Goal: Task Accomplishment & Management: Use online tool/utility

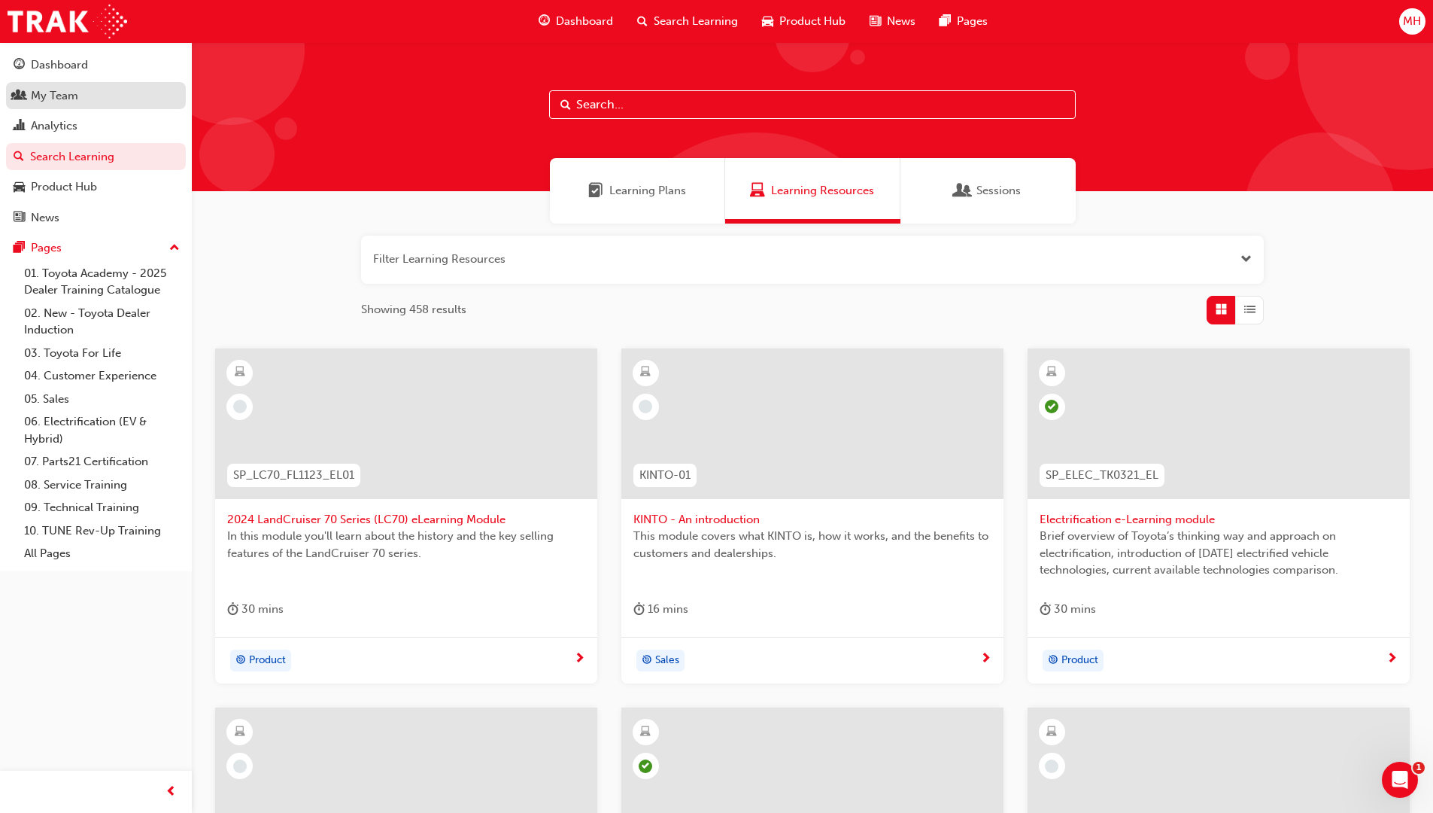
click at [86, 96] on div "My Team" at bounding box center [96, 96] width 165 height 19
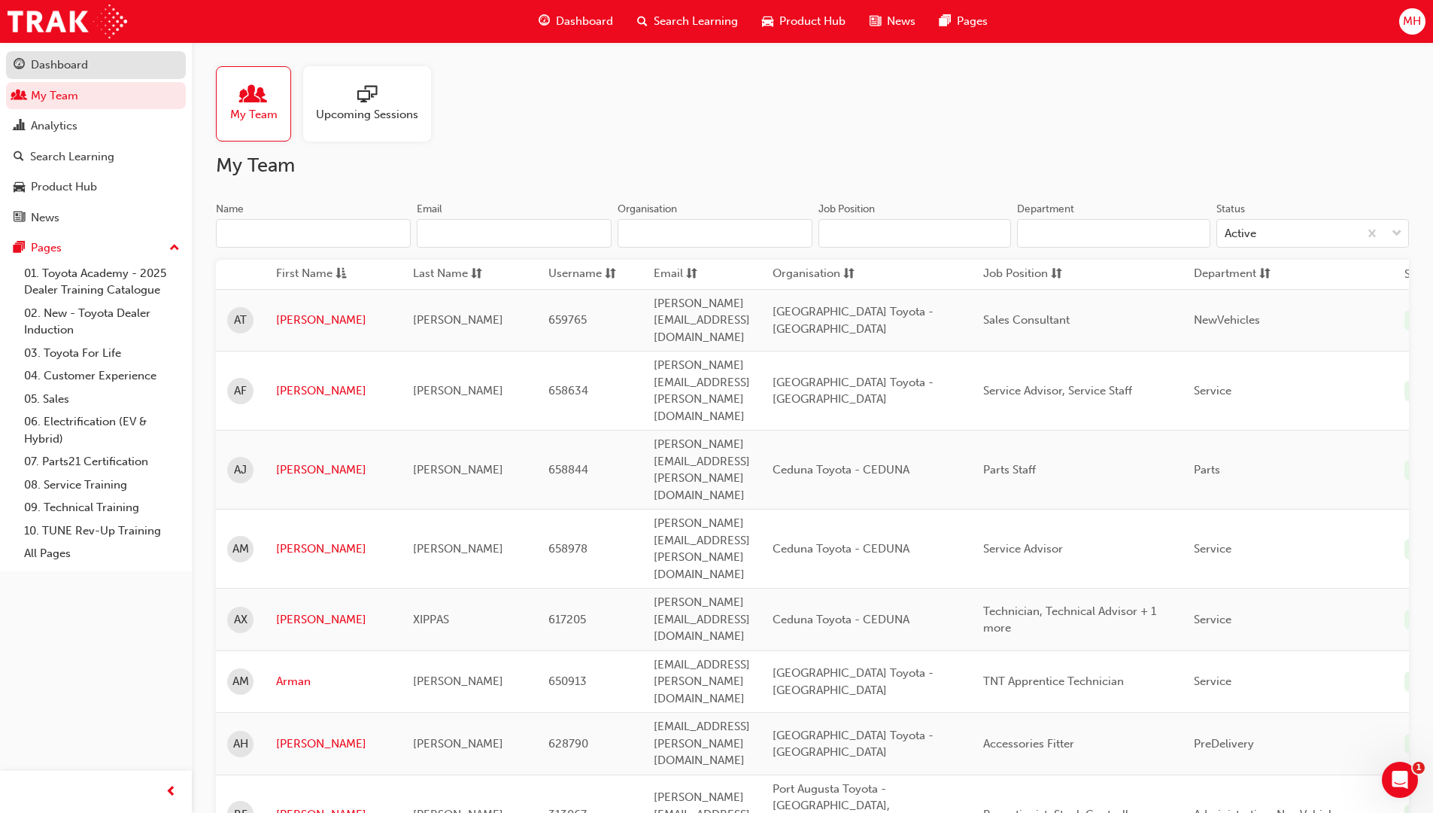
click at [69, 61] on div "Dashboard" at bounding box center [59, 64] width 57 height 17
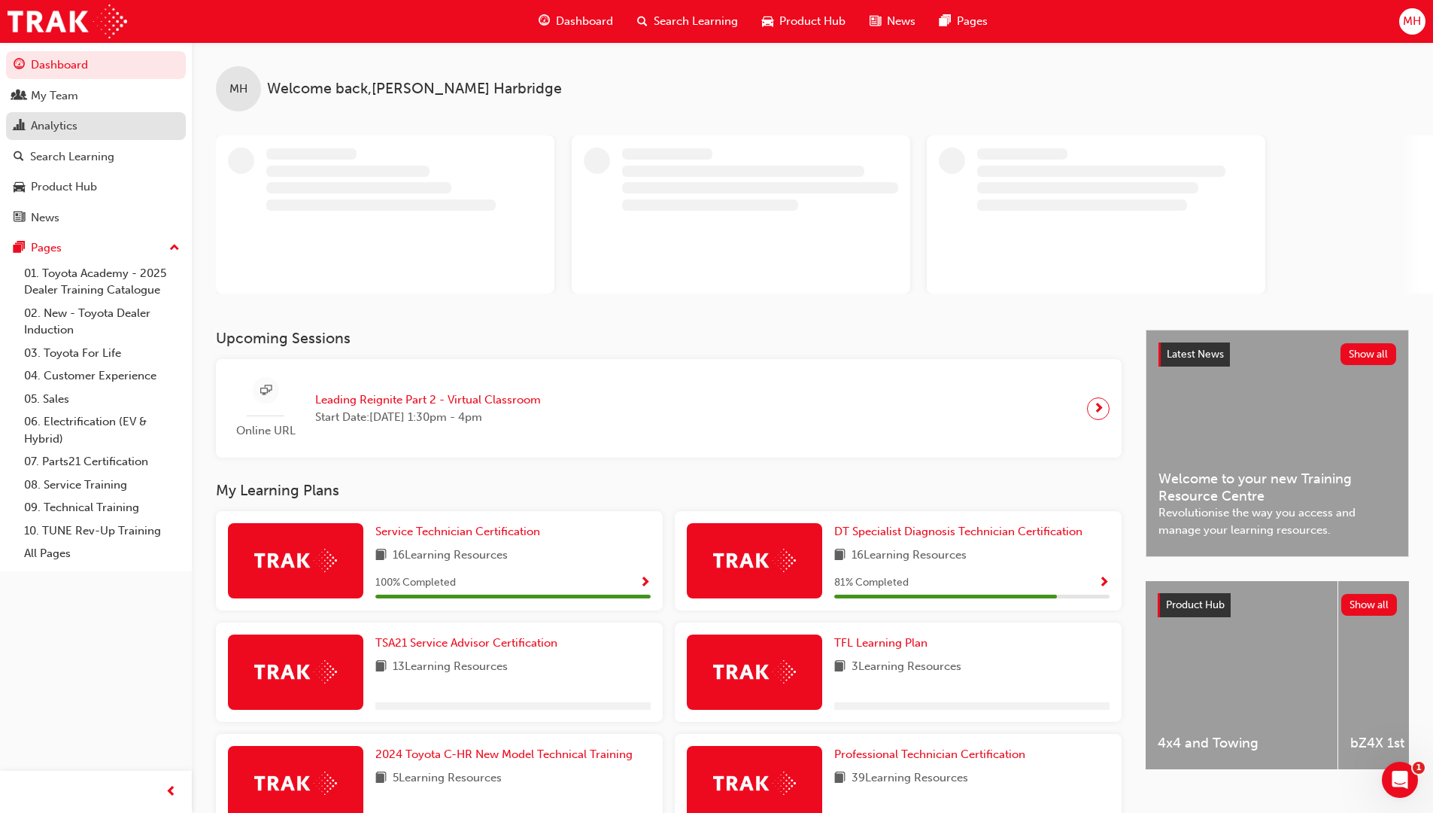
click at [106, 131] on div "Analytics" at bounding box center [96, 126] width 165 height 19
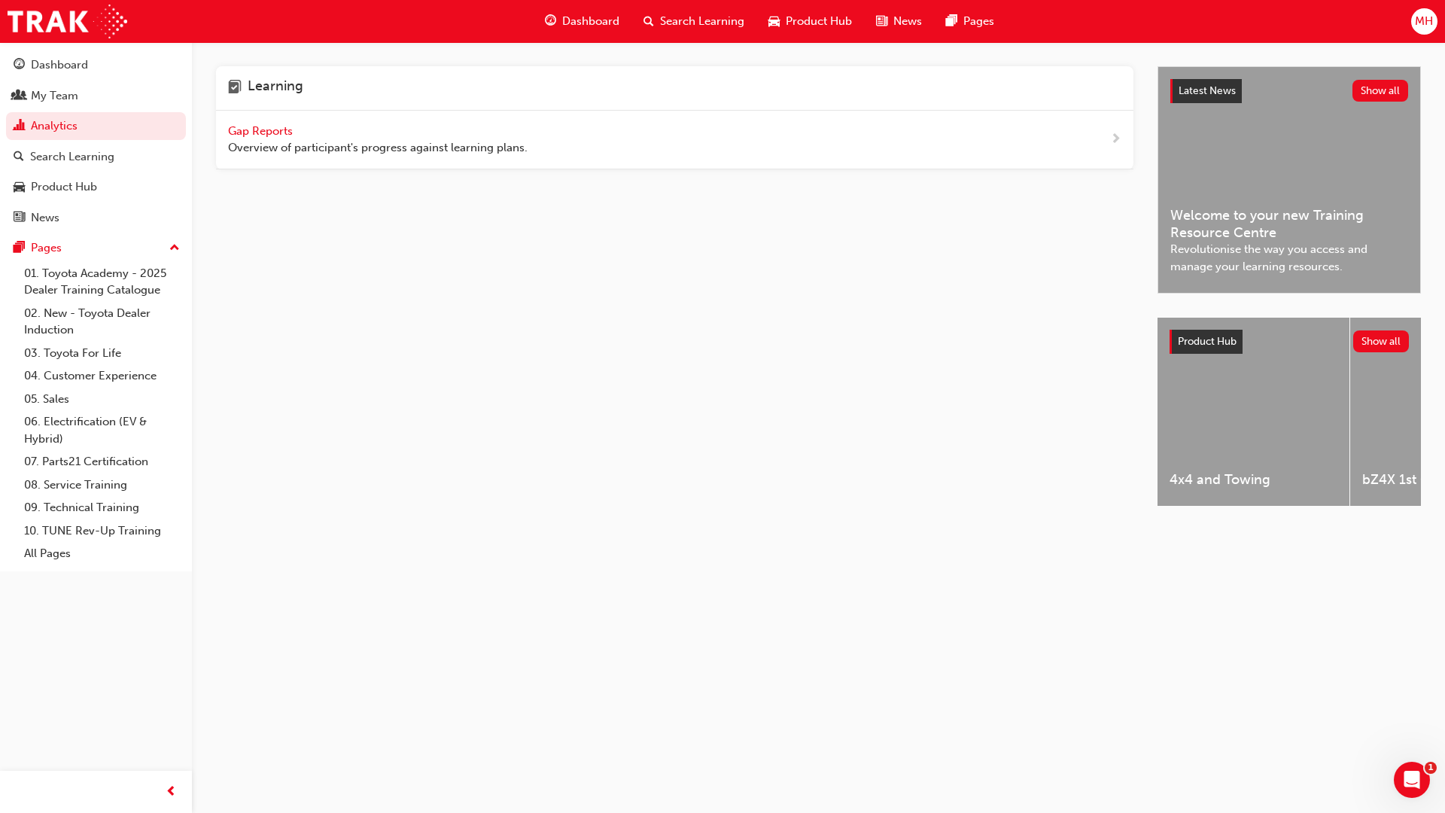
click at [277, 127] on span "Gap Reports" at bounding box center [262, 131] width 68 height 14
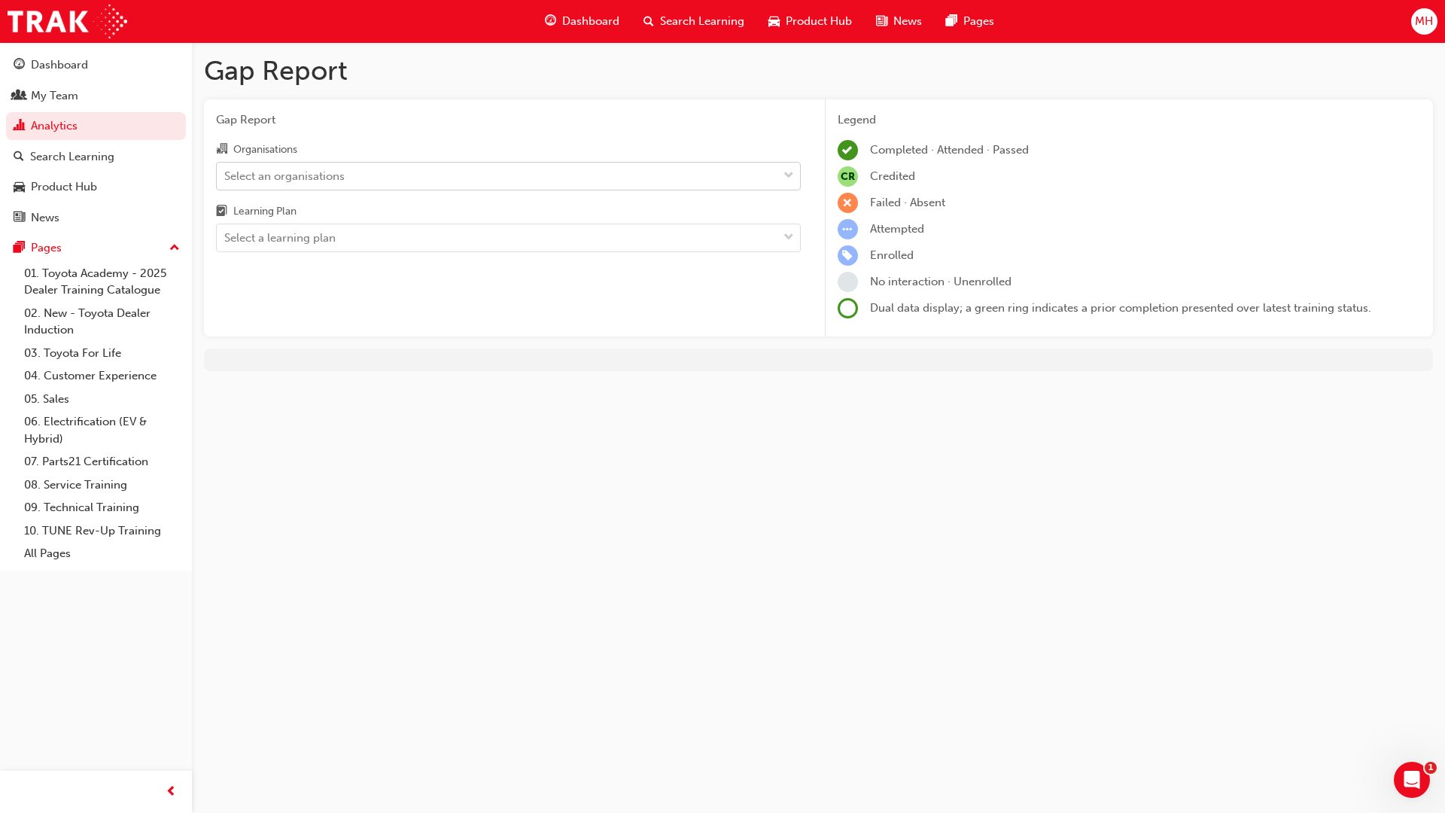
click at [518, 175] on div "Select an organisations" at bounding box center [497, 176] width 561 height 26
click at [226, 175] on input "Organisations Select an organisations" at bounding box center [225, 175] width 2 height 13
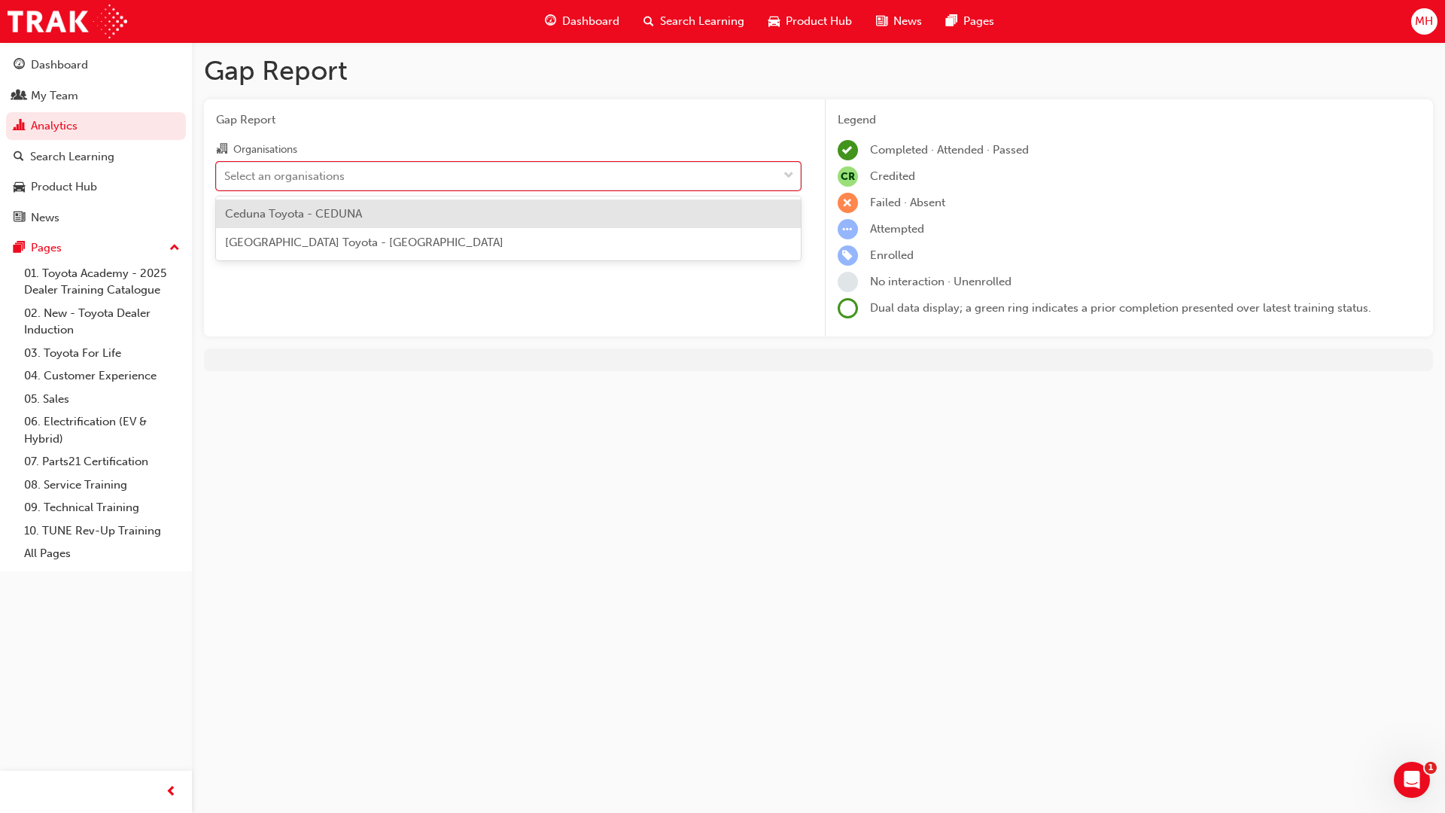
click at [509, 220] on div "Ceduna Toyota - CEDUNA" at bounding box center [508, 213] width 585 height 29
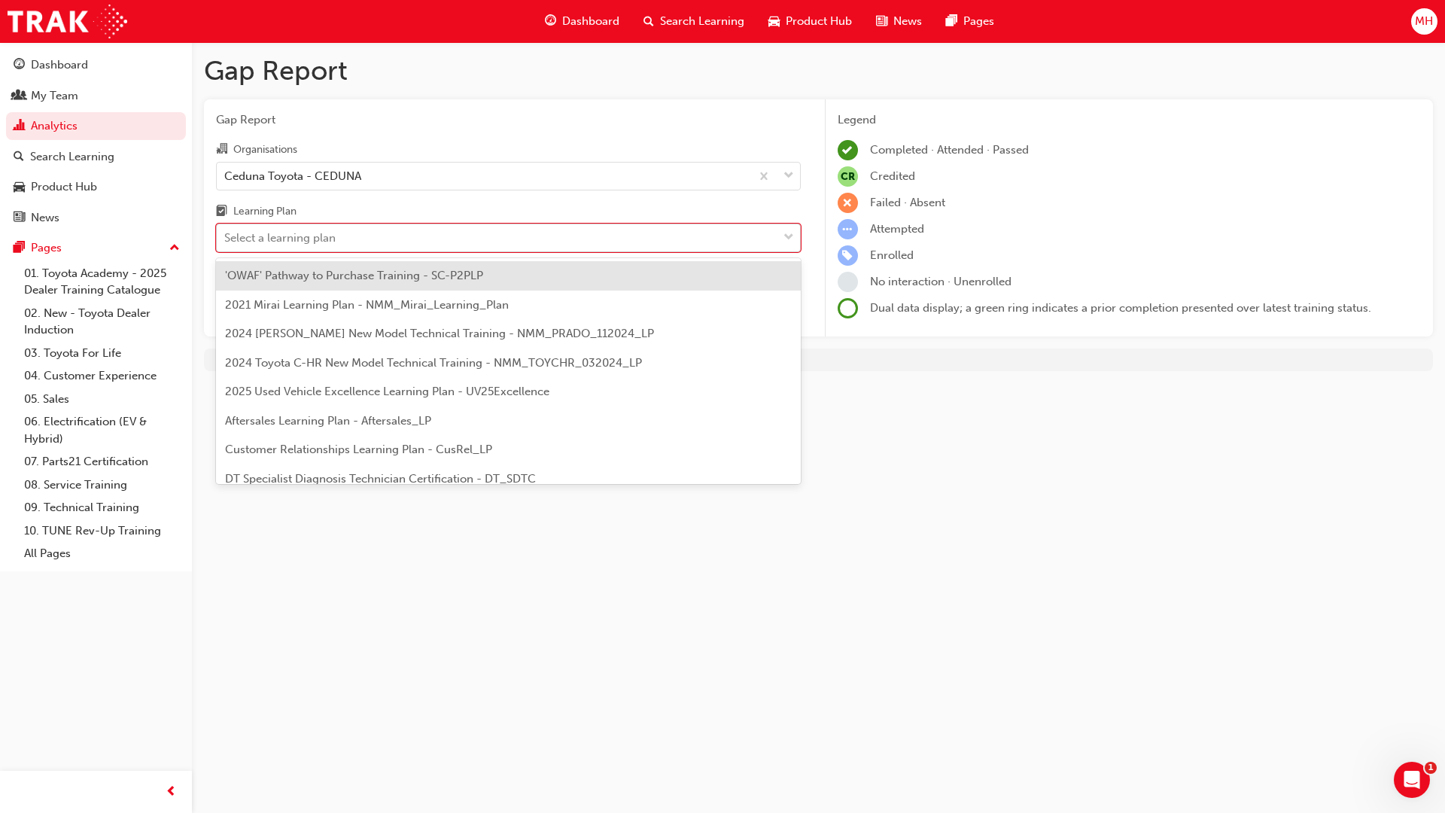
click at [518, 236] on div "Select a learning plan" at bounding box center [497, 238] width 561 height 26
click at [226, 236] on input "Learning Plan option 'OWAF' Pathway to Purchase Training - SC-P2PLP focused, 1 …" at bounding box center [225, 237] width 2 height 13
click at [561, 102] on div "Gap Report Organisations Ceduna Toyota - CEDUNA Learning Plan option 'OWAF' Pat…" at bounding box center [508, 218] width 609 height 238
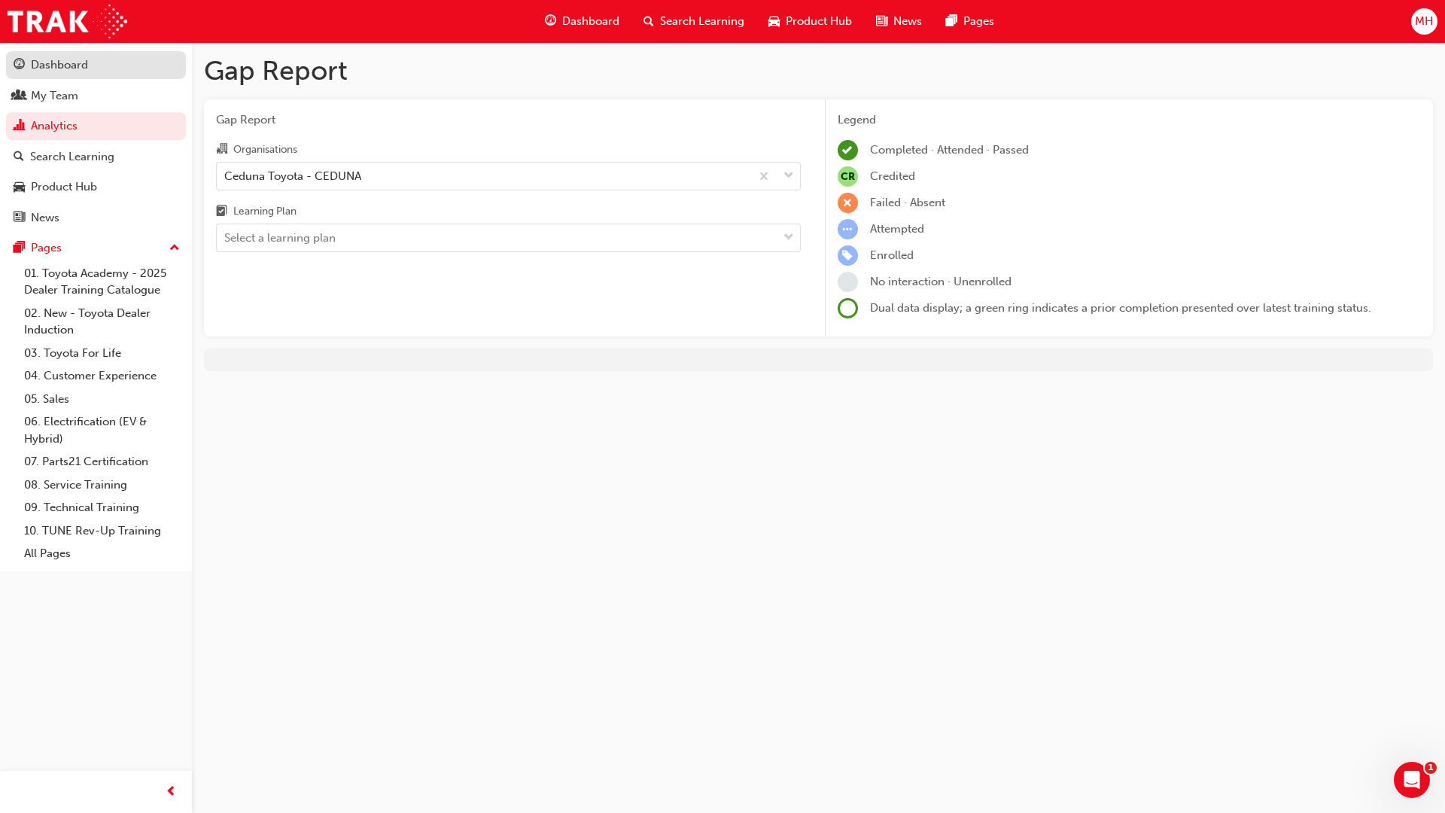
click at [116, 65] on div "Dashboard" at bounding box center [96, 65] width 165 height 19
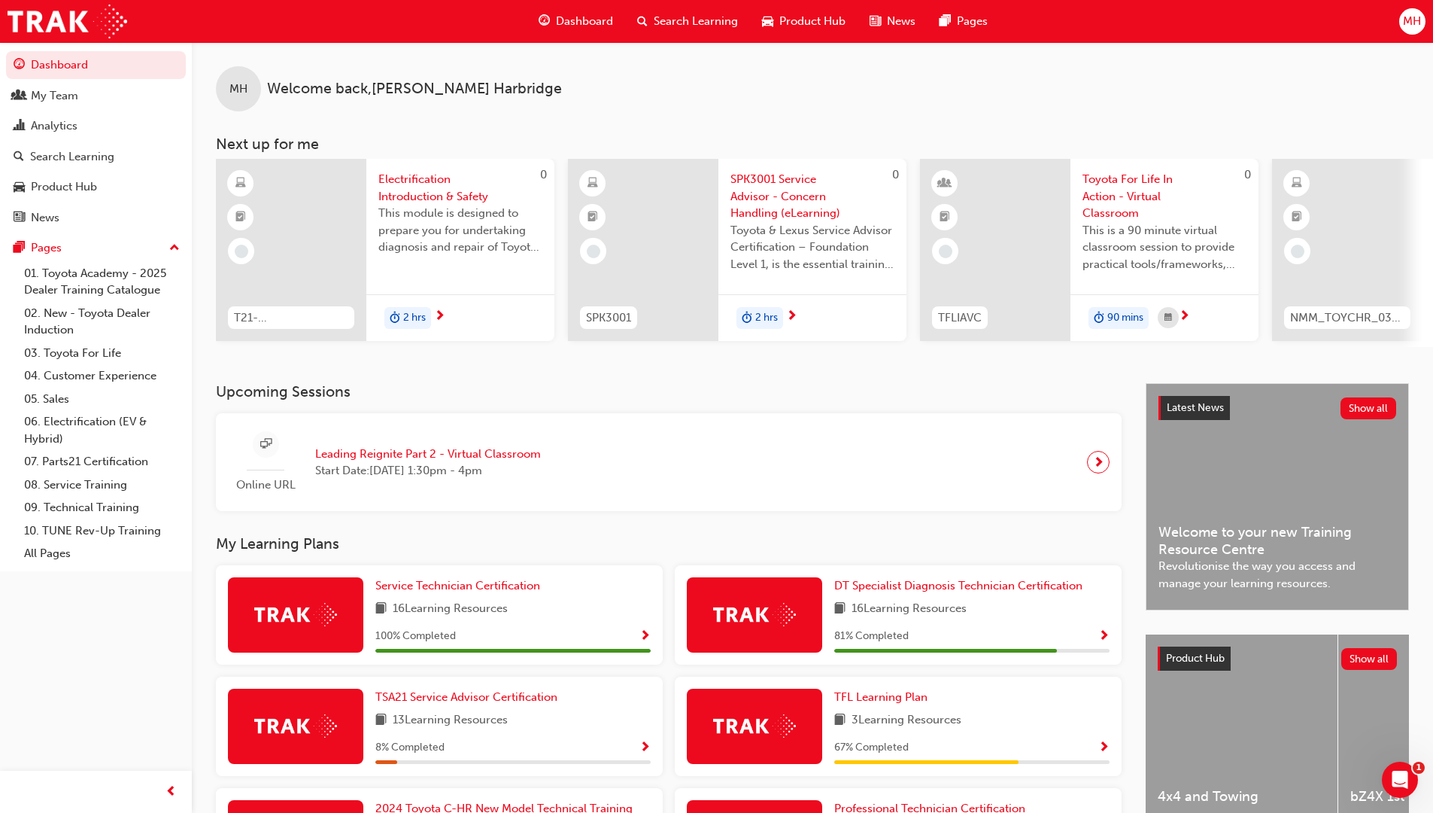
click at [712, 11] on div "Search Learning" at bounding box center [687, 21] width 125 height 31
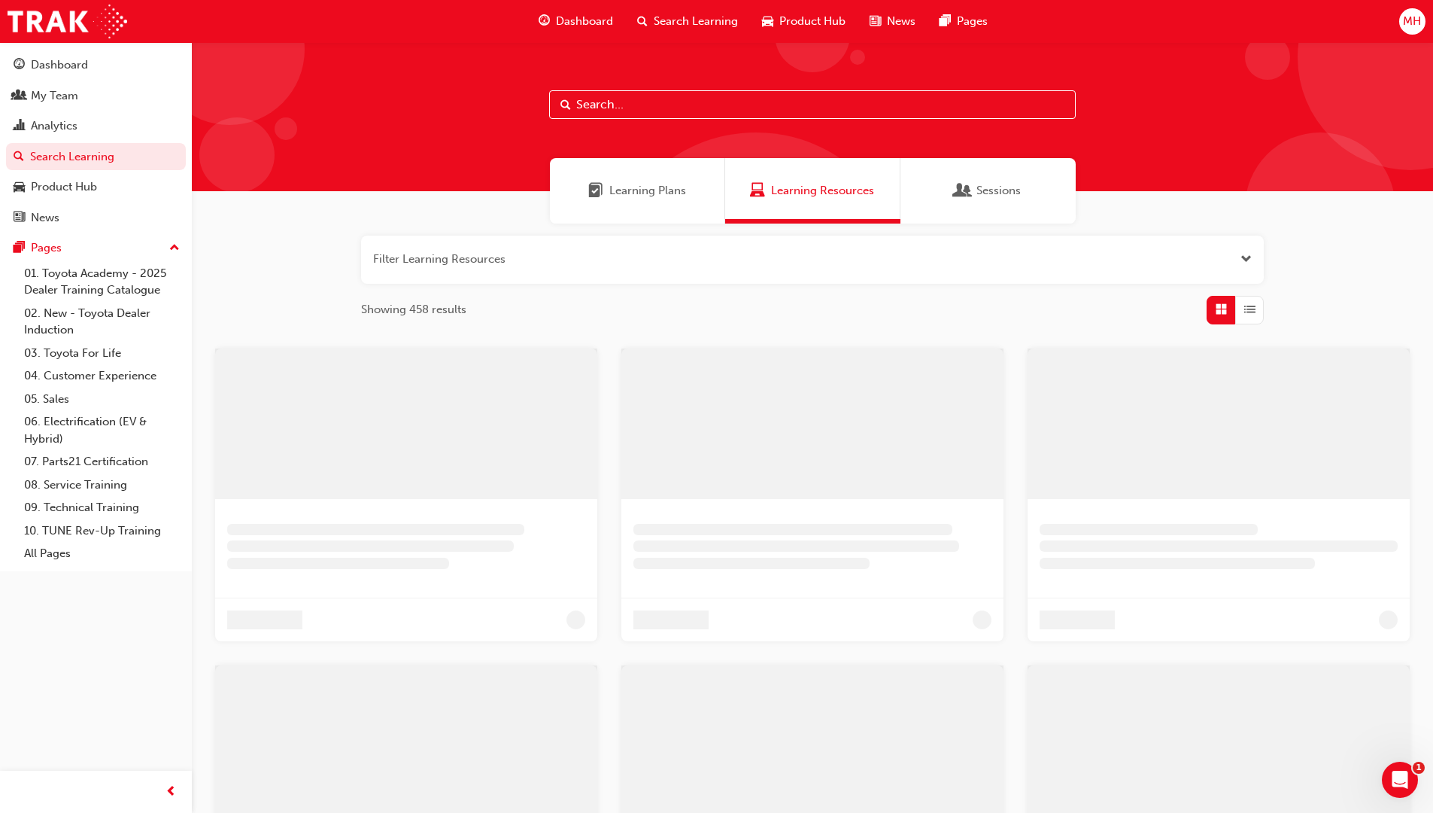
click at [666, 105] on input "text" at bounding box center [812, 104] width 527 height 29
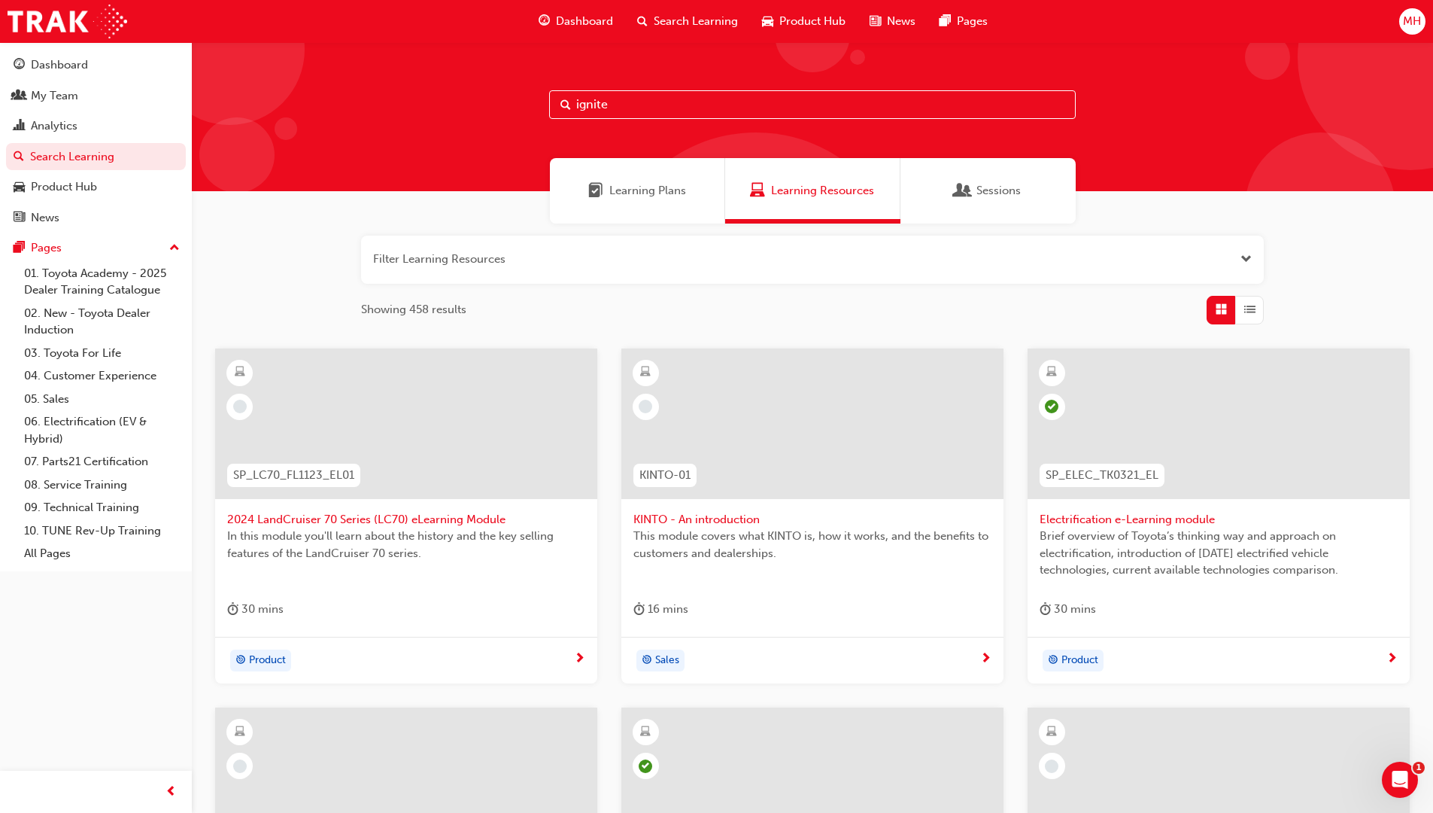
type input "ignite"
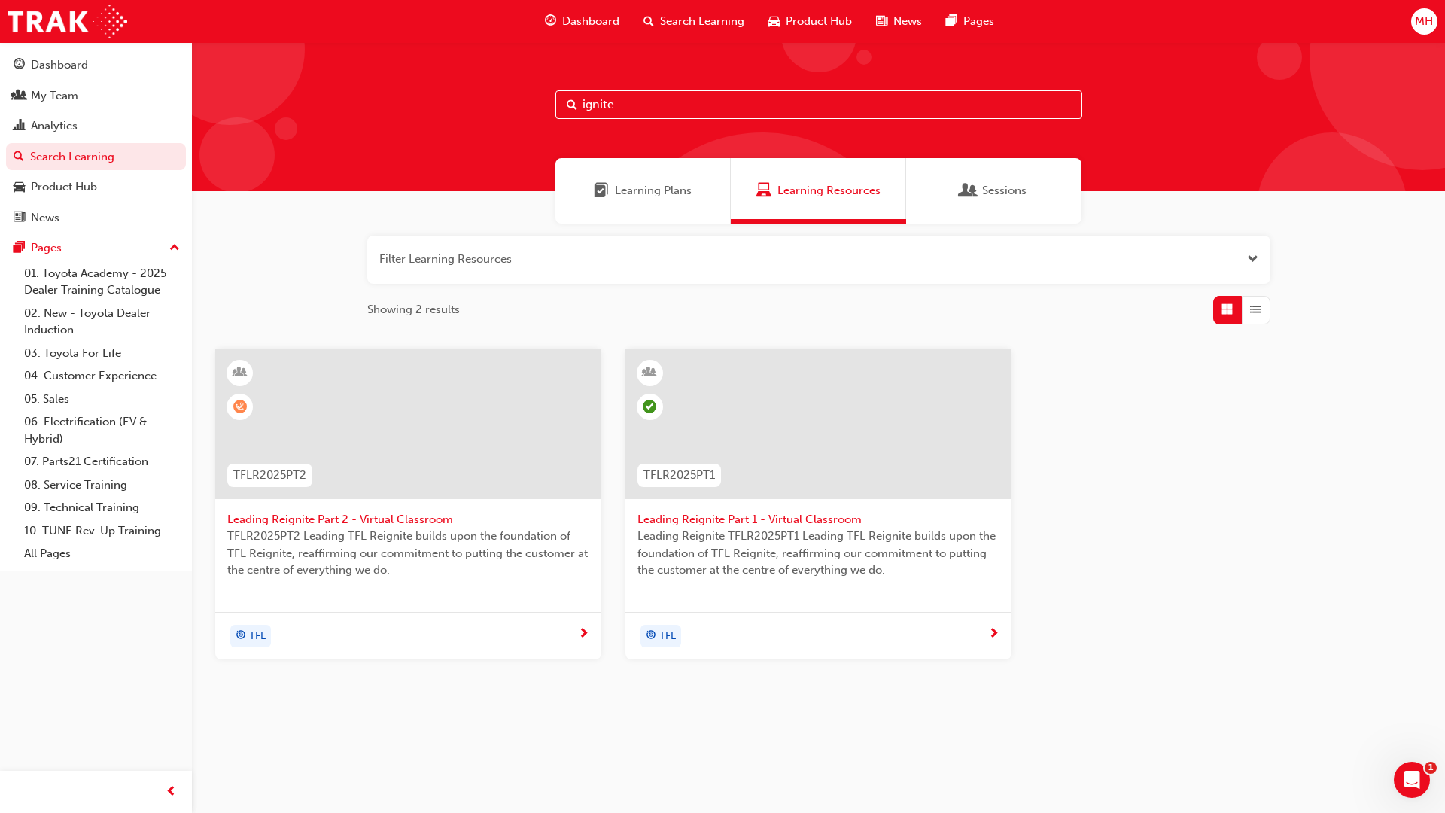
click at [503, 503] on div at bounding box center [408, 435] width 362 height 150
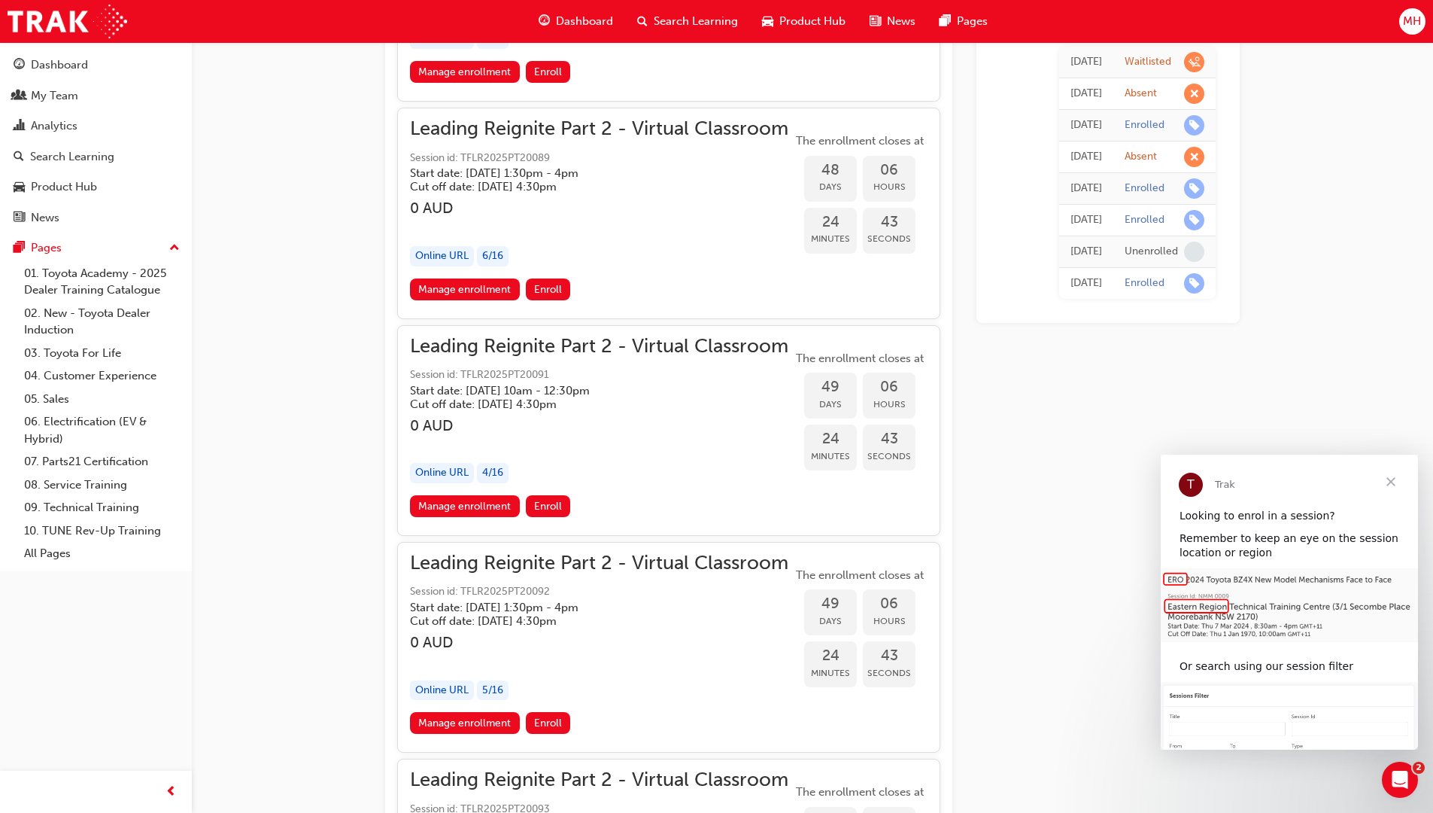
scroll to position [11218, 0]
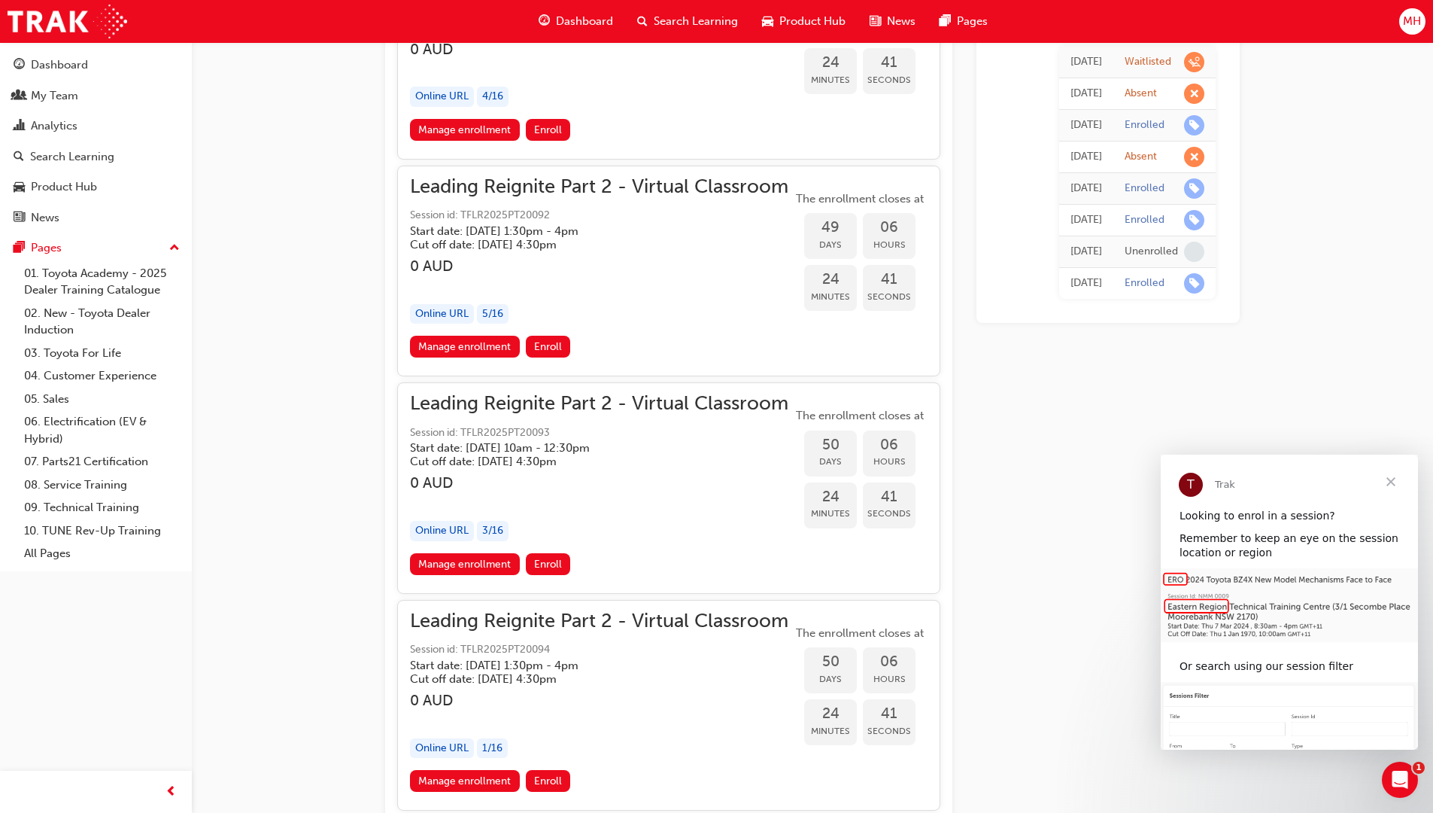
click at [1393, 475] on span "Close" at bounding box center [1391, 481] width 54 height 54
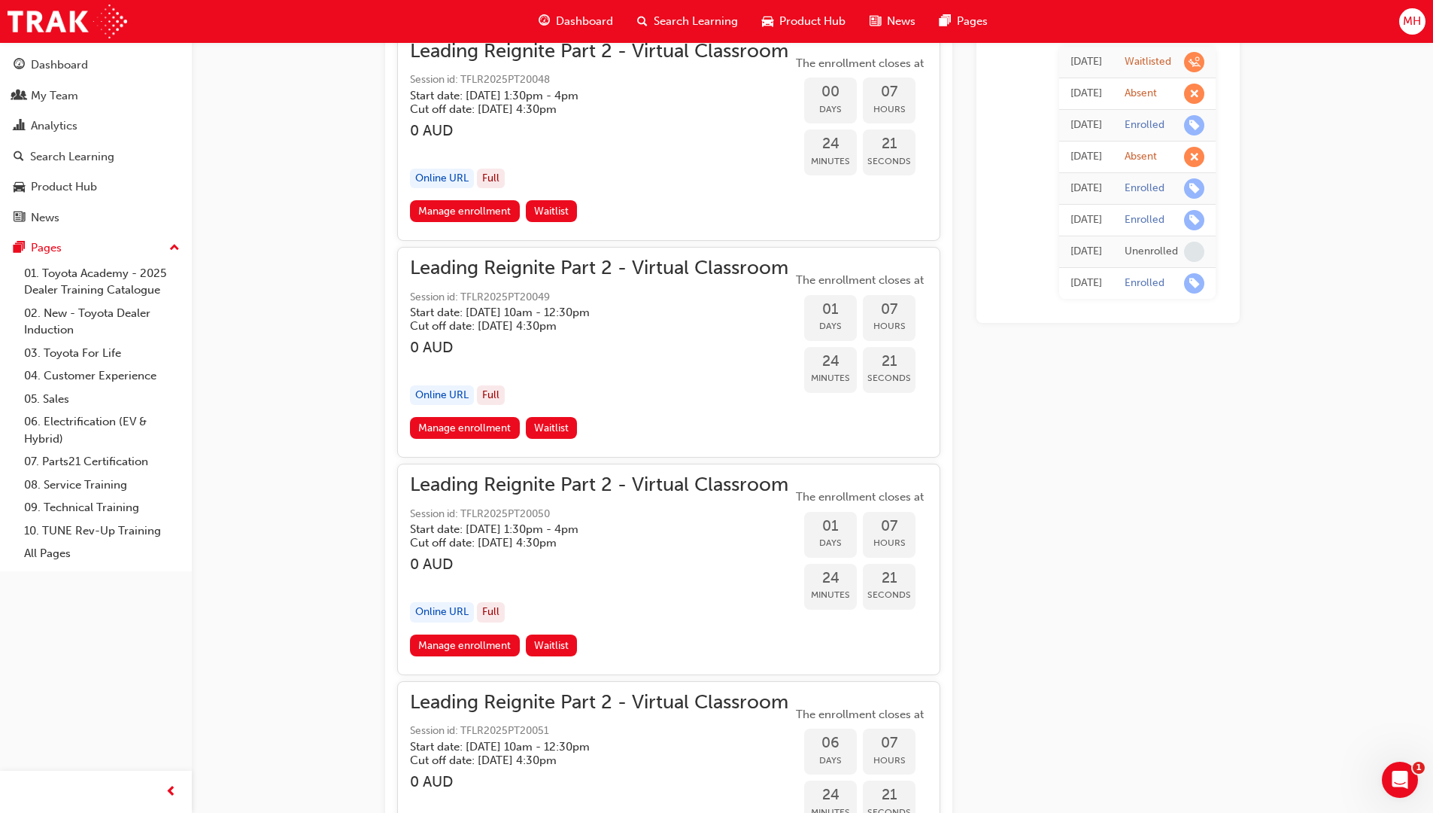
scroll to position [1813, 0]
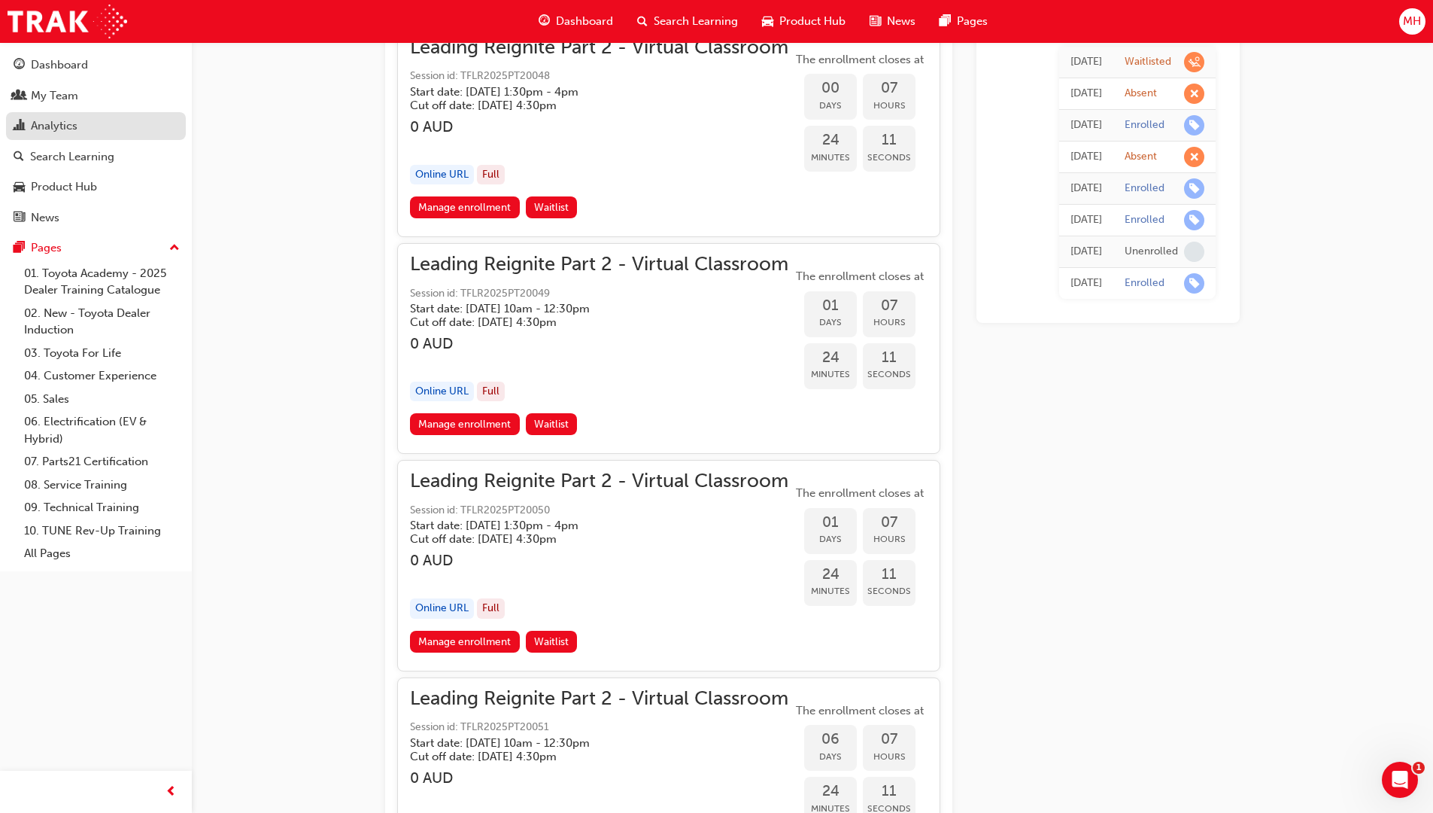
click at [81, 120] on div "Analytics" at bounding box center [96, 126] width 165 height 19
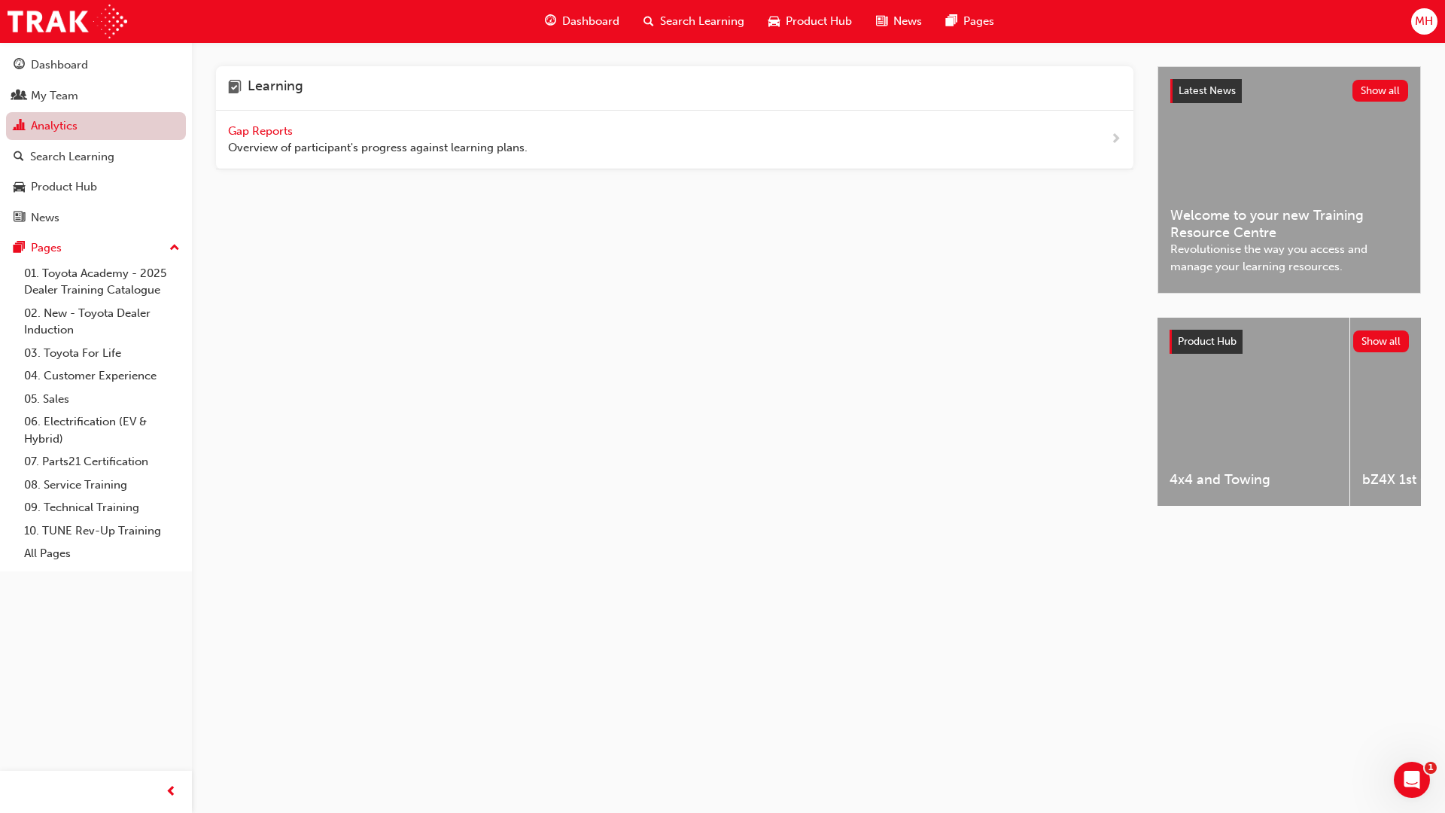
click at [87, 112] on link "Analytics" at bounding box center [96, 126] width 180 height 28
click at [91, 96] on div "My Team" at bounding box center [96, 96] width 165 height 19
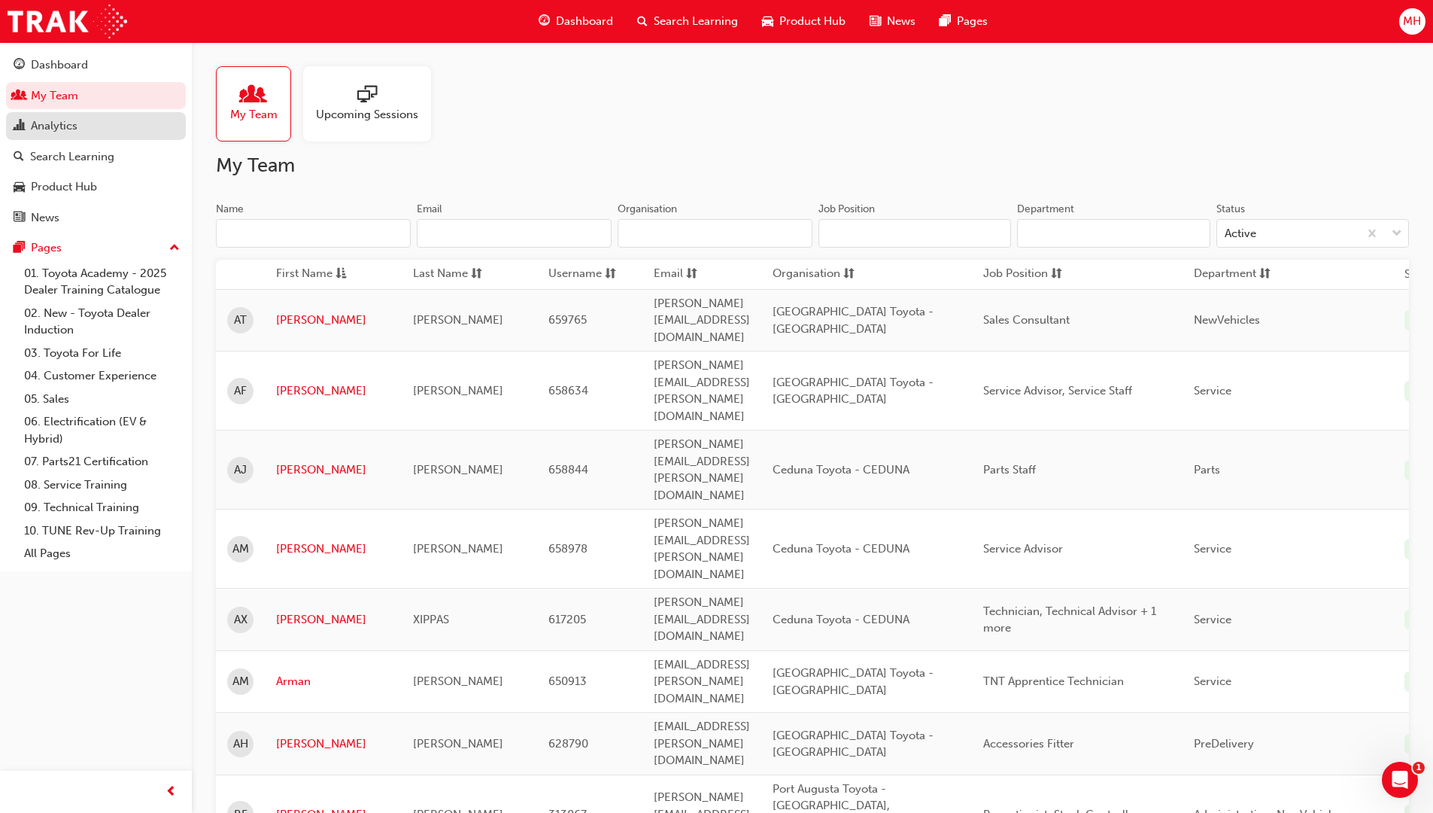
click at [88, 138] on link "Analytics" at bounding box center [96, 126] width 180 height 28
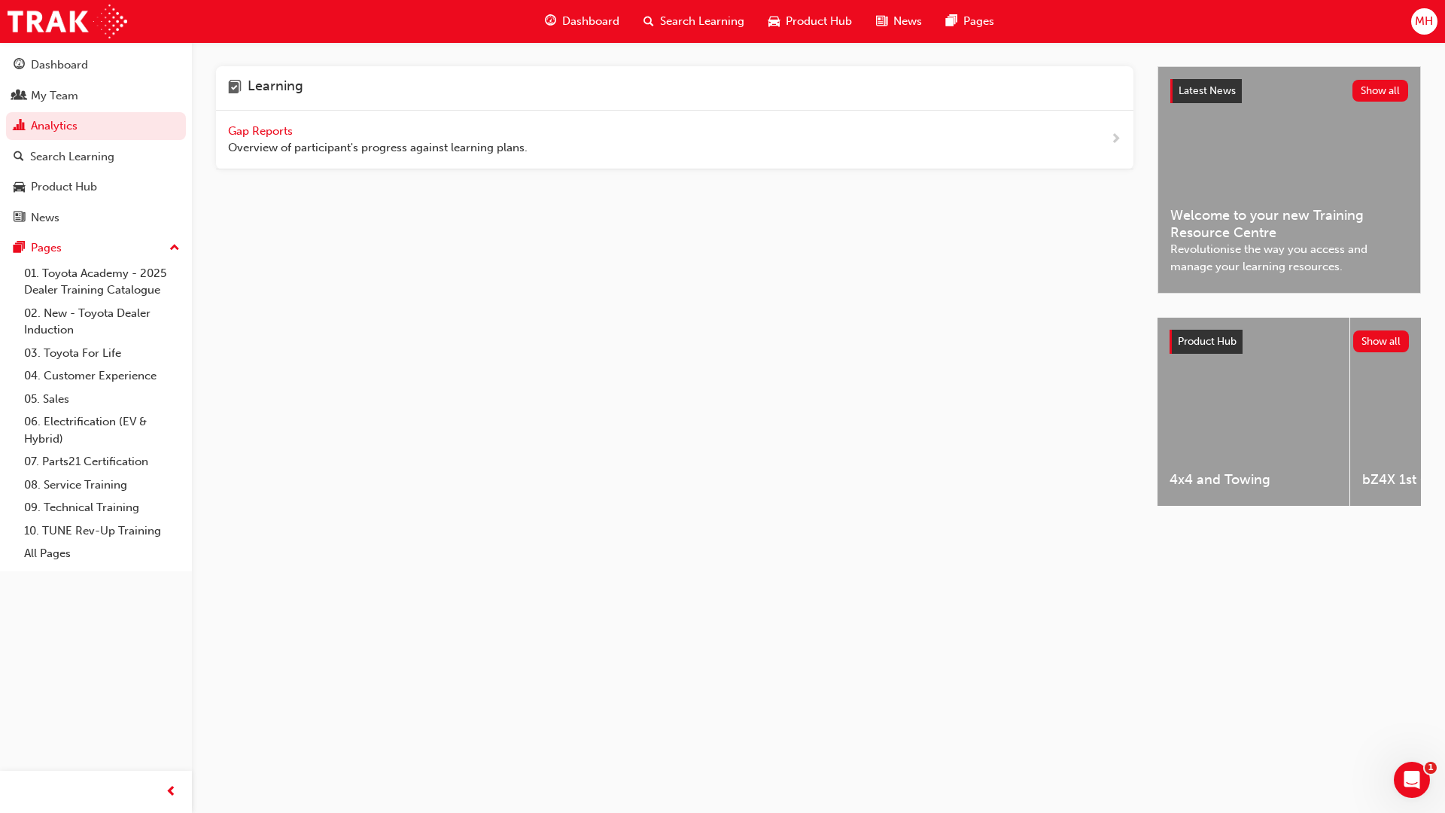
click at [263, 132] on span "Gap Reports" at bounding box center [262, 131] width 68 height 14
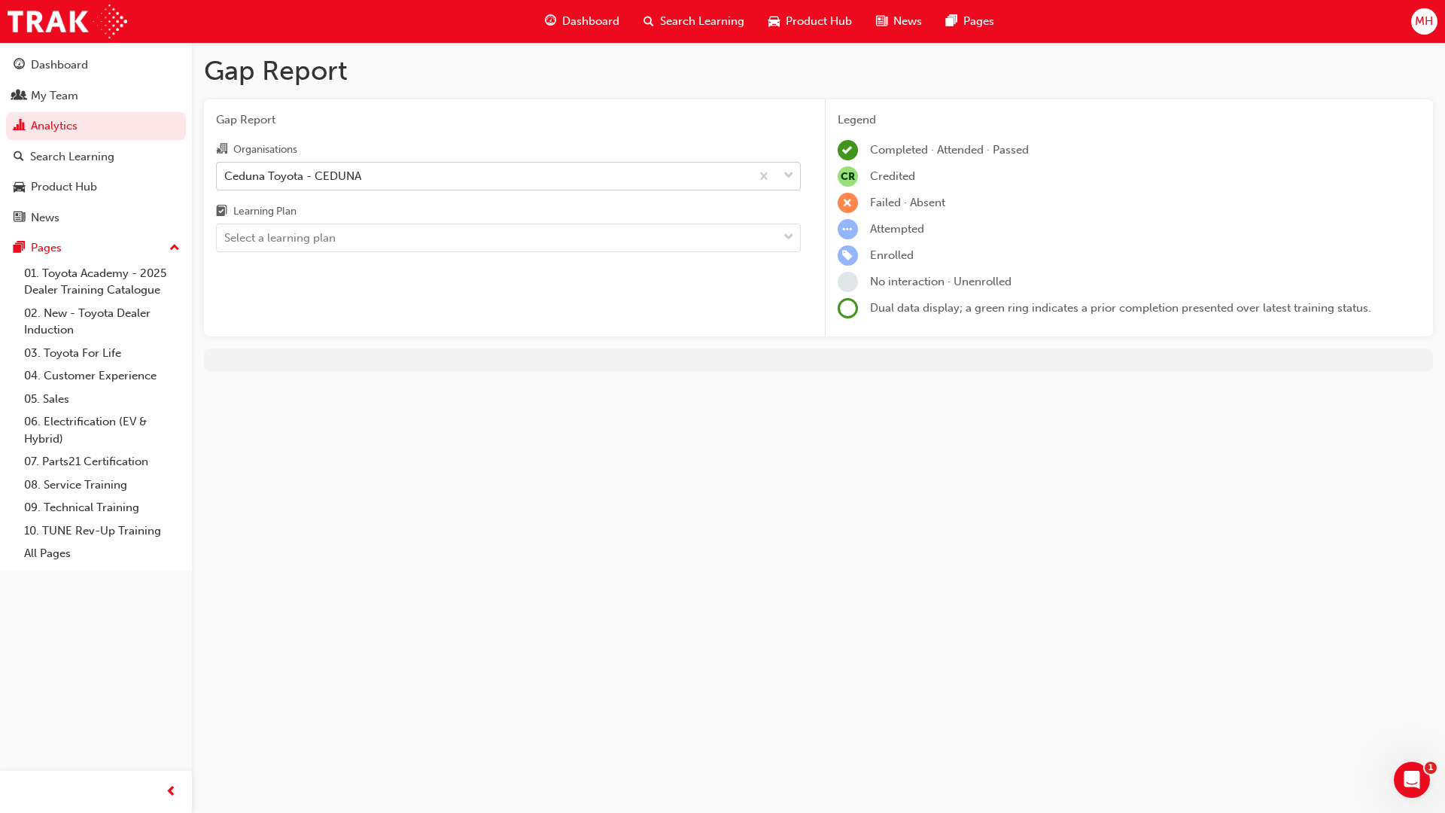
click at [467, 176] on div "Ceduna Toyota - CEDUNA" at bounding box center [483, 176] width 533 height 26
click at [226, 176] on input "Organisations Ceduna Toyota - CEDUNA" at bounding box center [225, 175] width 2 height 13
click at [571, 131] on div "Gap Report Organisations Ceduna Toyota - CEDUNA Learning Plan Select a learning…" at bounding box center [508, 218] width 609 height 238
click at [631, 233] on div "Select a learning plan" at bounding box center [497, 238] width 561 height 26
click at [226, 233] on input "Learning Plan Select a learning plan" at bounding box center [225, 237] width 2 height 13
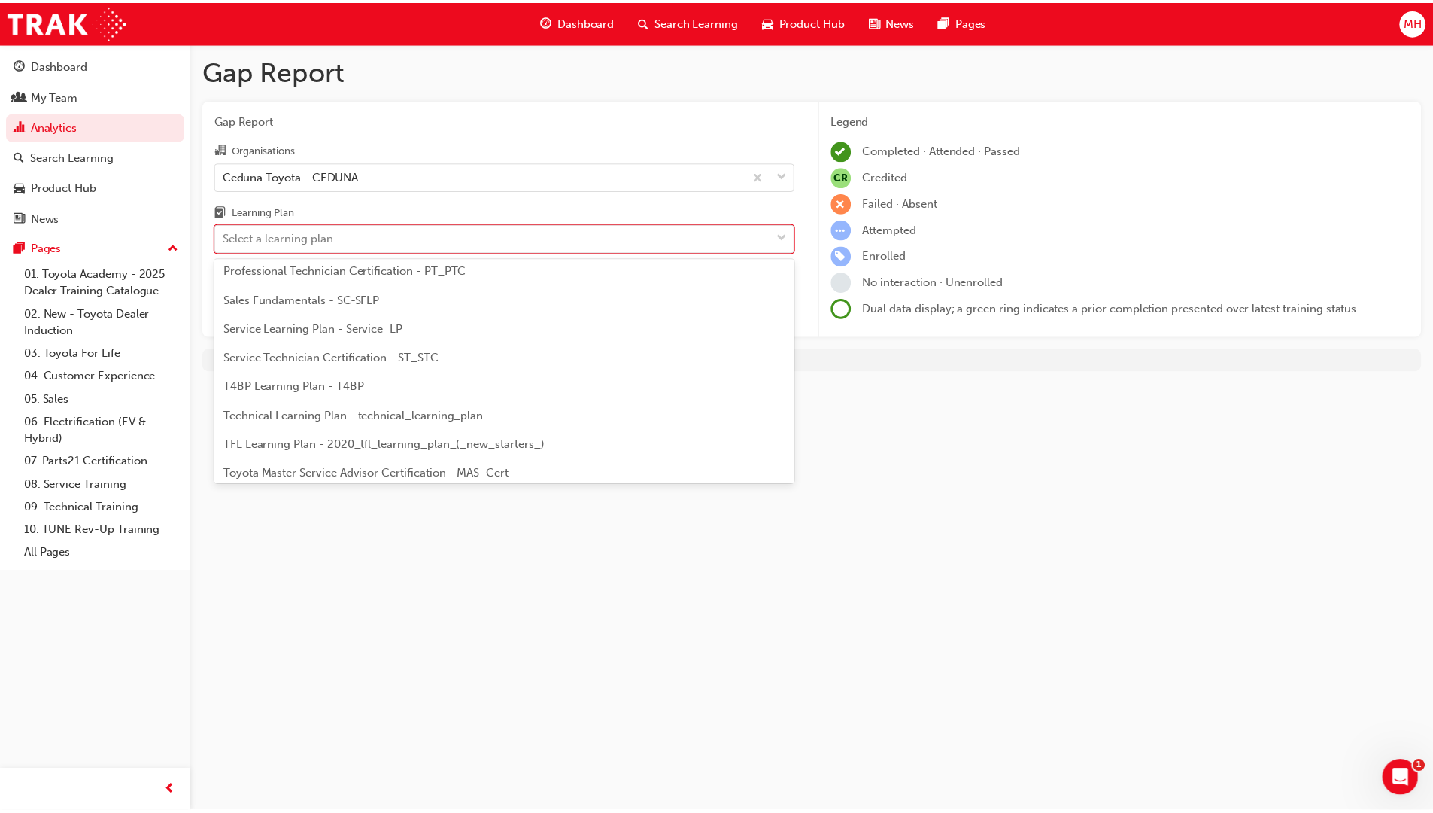
scroll to position [602, 0]
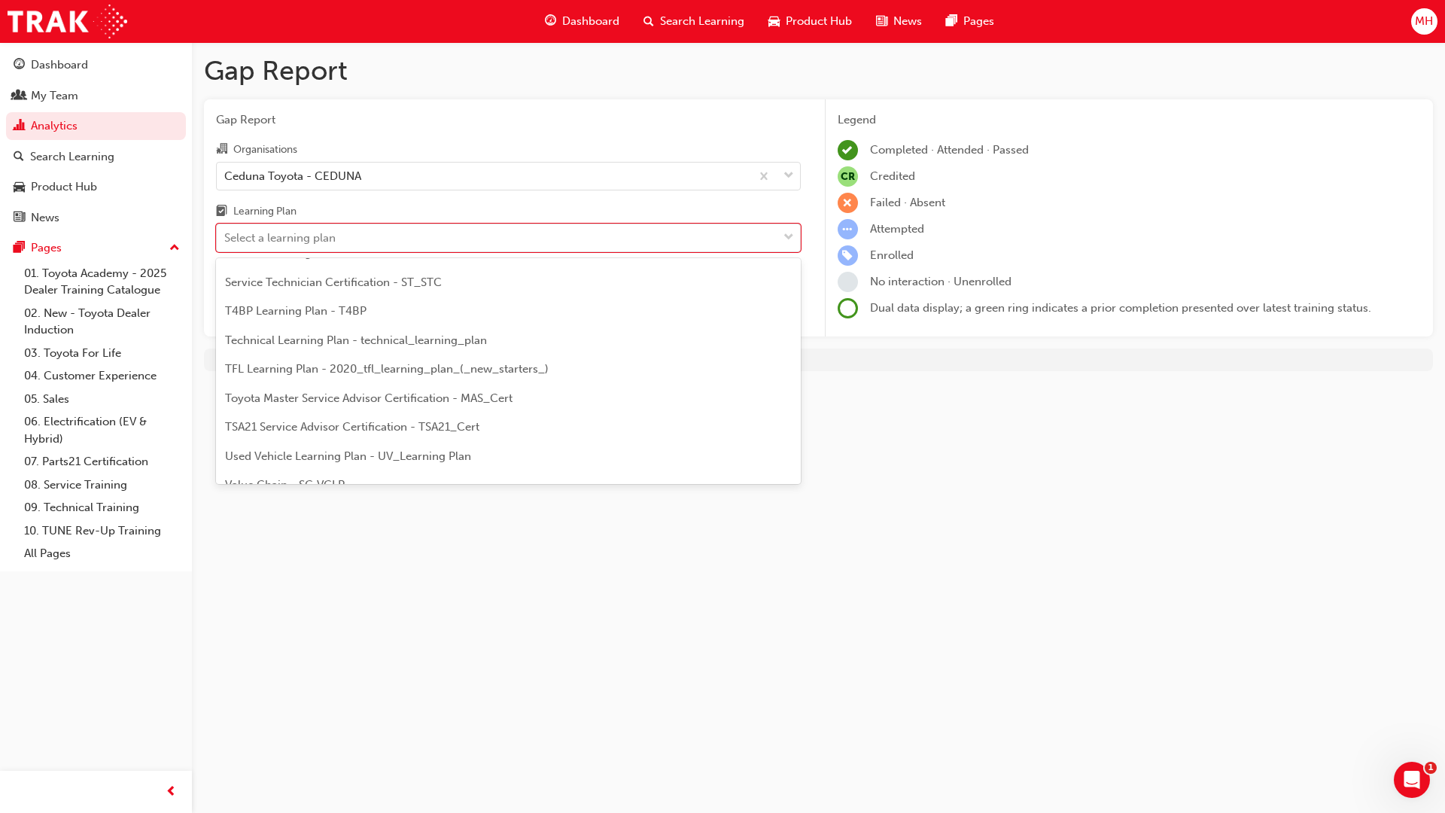
click at [396, 369] on span "TFL Learning Plan - 2020_tfl_learning_plan_(_new_starters_)" at bounding box center [387, 369] width 324 height 14
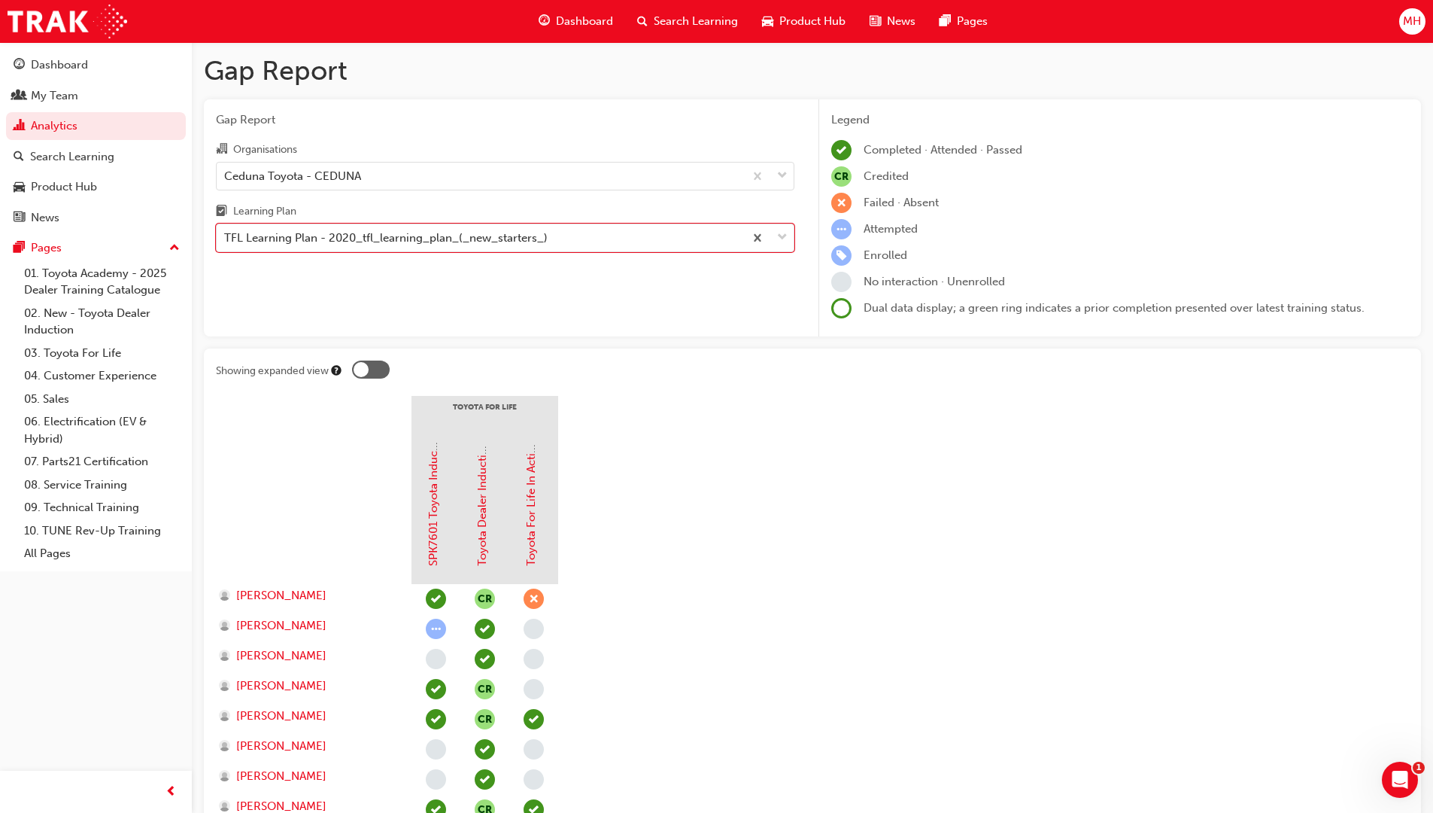
drag, startPoint x: 1254, startPoint y: 2, endPoint x: 1151, endPoint y: 11, distance: 103.4
click at [1251, 2] on div "Dashboard Search Learning Product Hub News Pages MH" at bounding box center [716, 21] width 1433 height 43
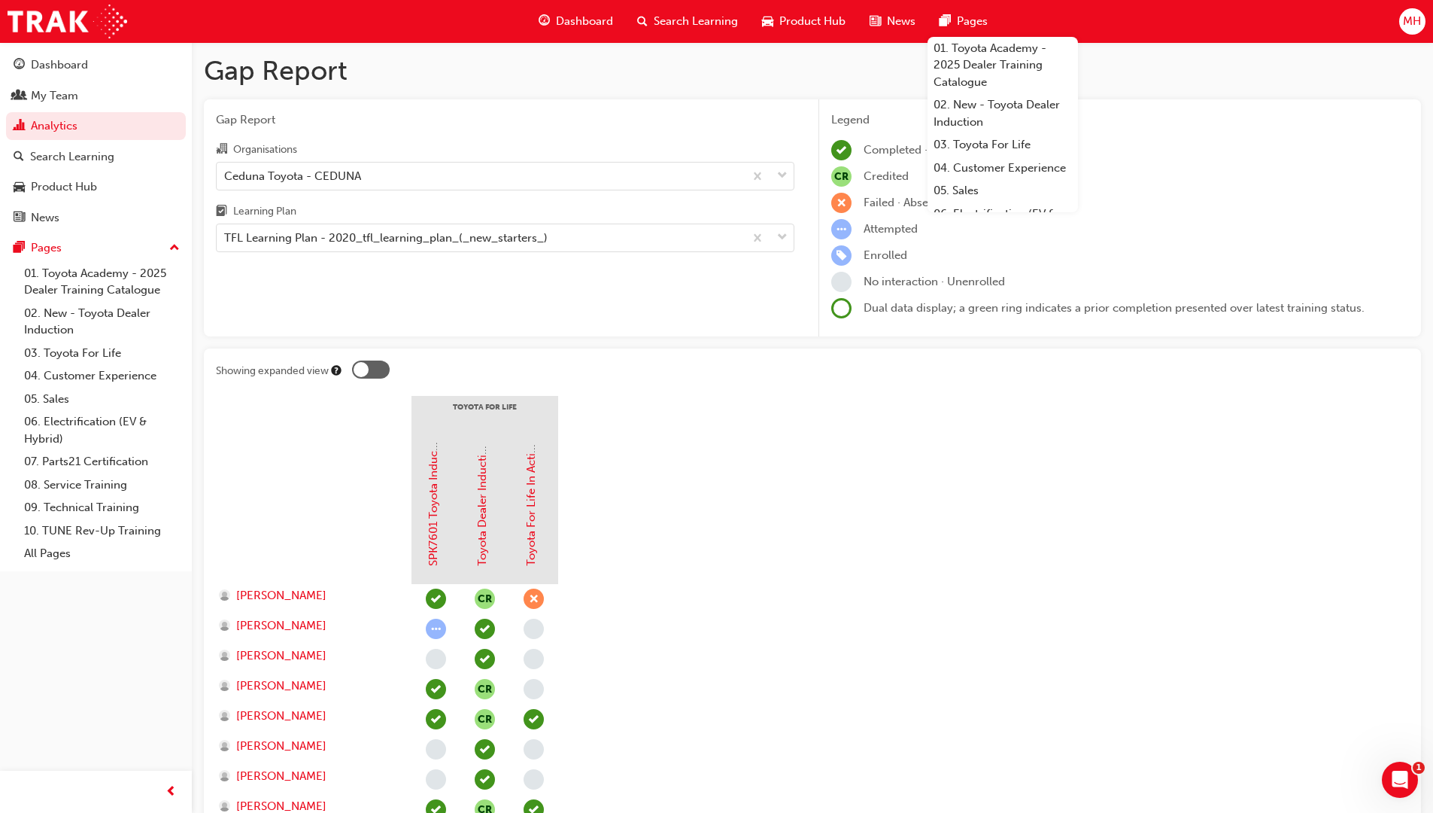
click at [484, 197] on div "Organisations Ceduna Toyota - CEDUNA Learning Plan TFL Learning Plan - 2020_tfl…" at bounding box center [505, 196] width 579 height 112
drag, startPoint x: 333, startPoint y: 0, endPoint x: 50, endPoint y: 0, distance: 282.2
click at [50, 0] on div "Dashboard Search Learning Product Hub News Pages 01. Toyota Academy - 2025 Deal…" at bounding box center [716, 21] width 1433 height 43
